Goal: Information Seeking & Learning: Learn about a topic

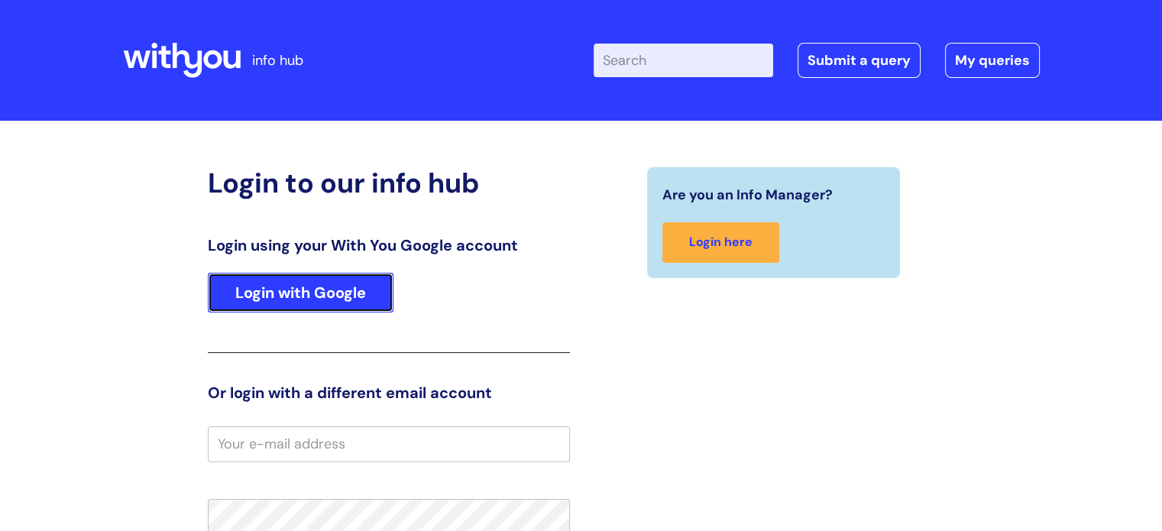
drag, startPoint x: 345, startPoint y: 296, endPoint x: 355, endPoint y: 293, distance: 10.6
click at [347, 296] on link "Login with Google" at bounding box center [301, 293] width 186 height 40
